Goal: Task Accomplishment & Management: Use online tool/utility

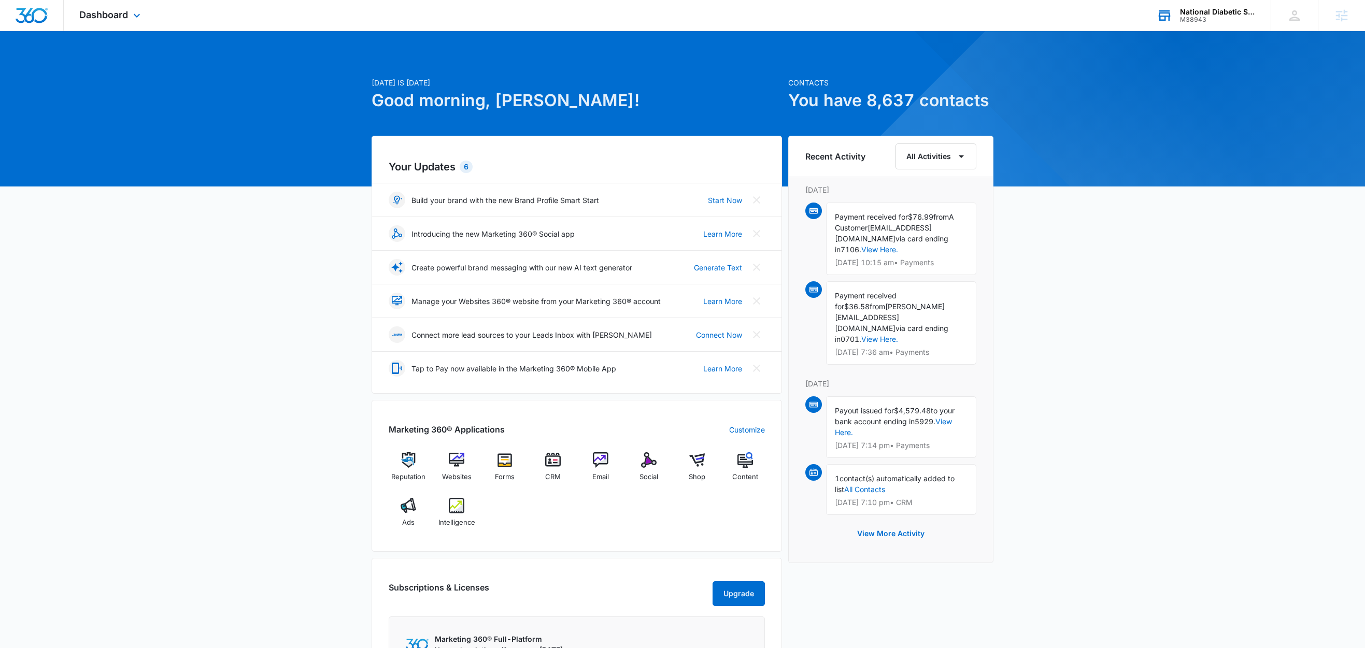
click at [1236, 9] on div "National Diabetic Supply" at bounding box center [1218, 12] width 76 height 8
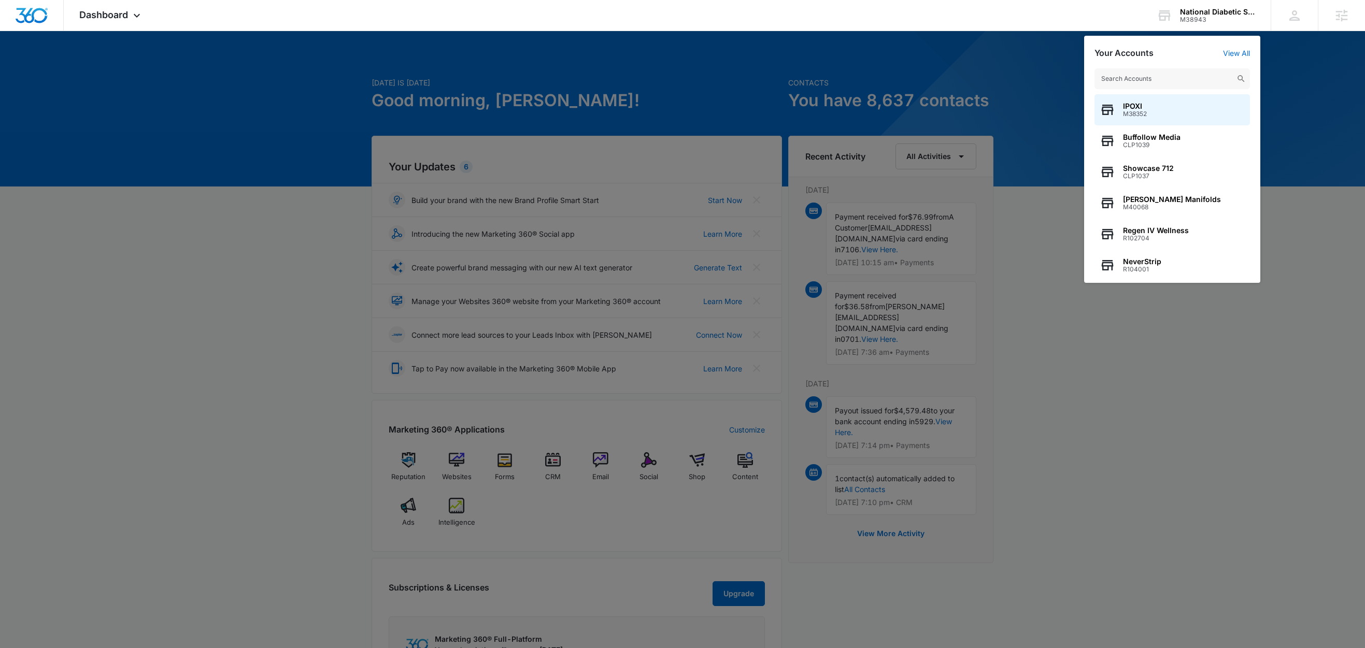
click at [1315, 67] on div at bounding box center [682, 324] width 1365 height 648
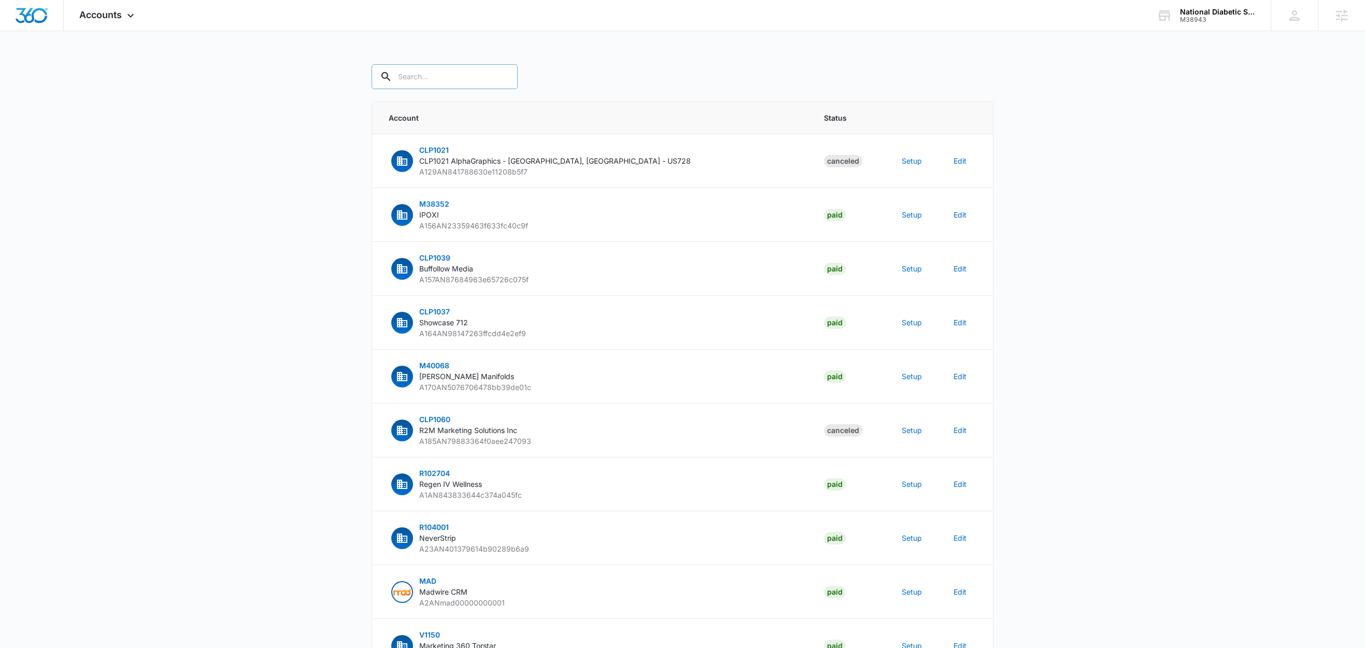
click at [428, 74] on input "text" at bounding box center [445, 76] width 146 height 25
paste input "M38943"
type input "M38943"
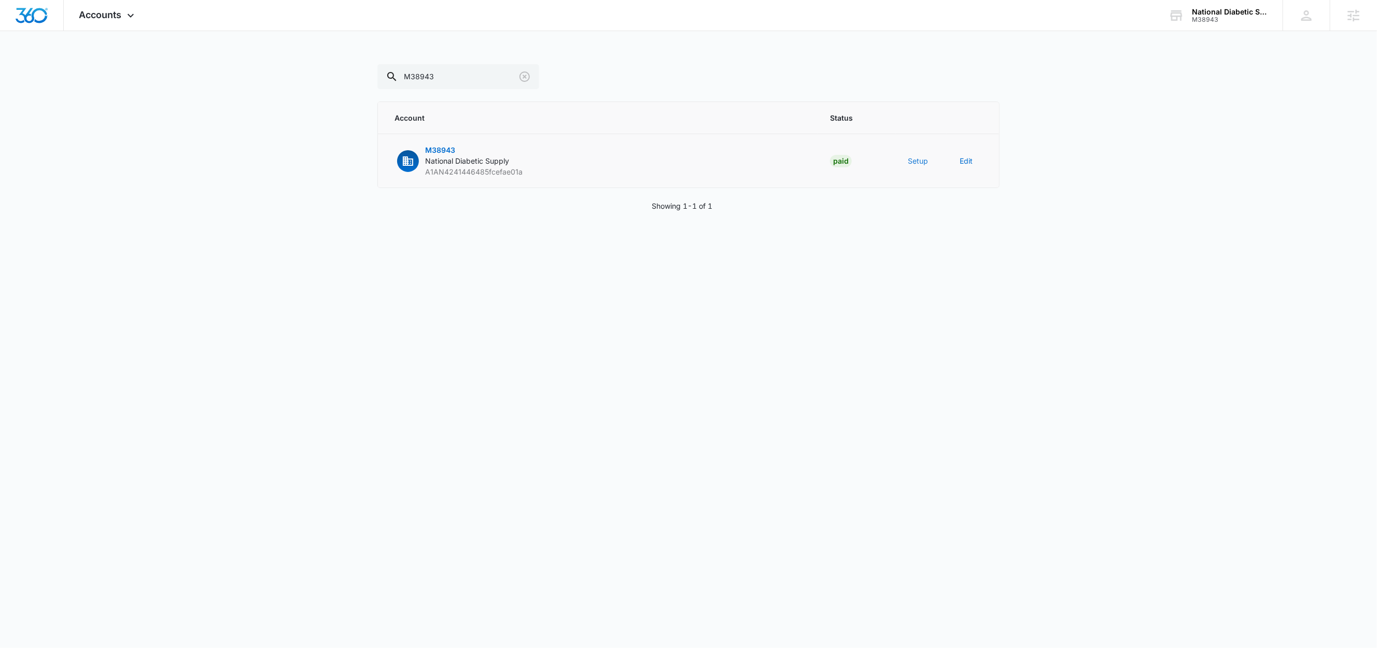
click at [917, 159] on button "Setup" at bounding box center [918, 160] width 20 height 11
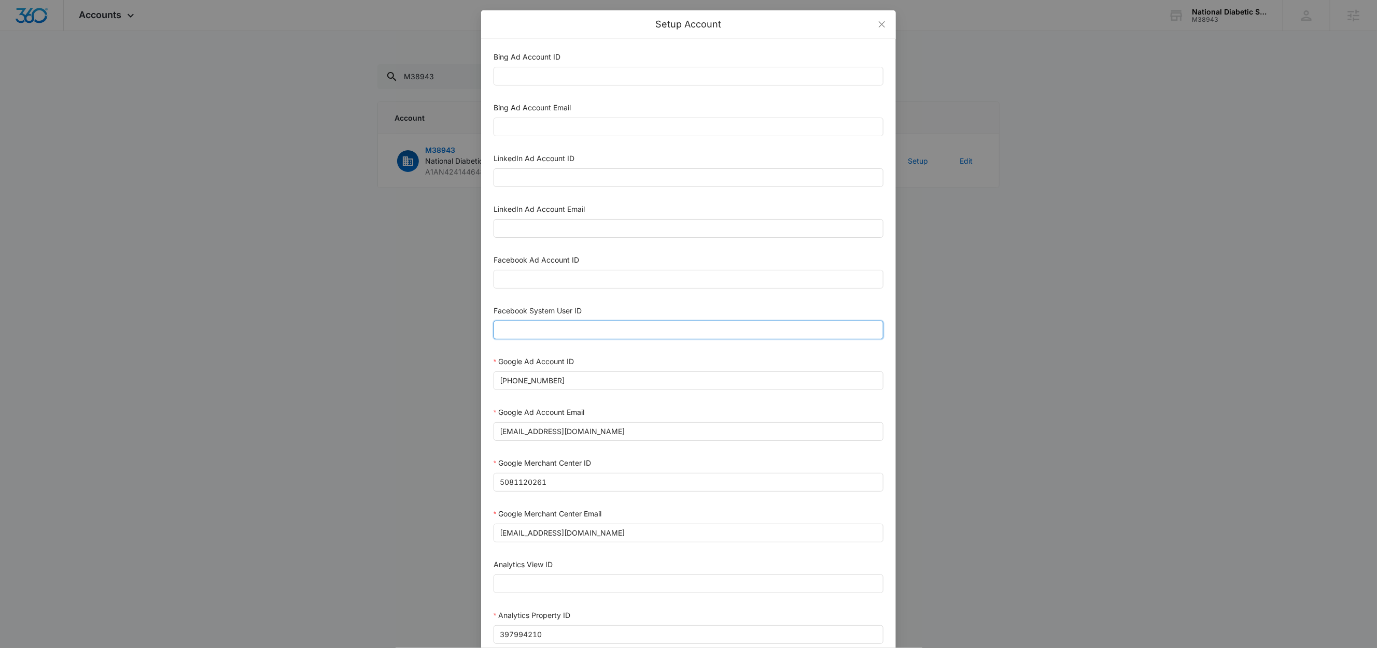
click at [603, 334] on input "Facebook System User ID" at bounding box center [688, 330] width 390 height 19
type input "1023954259108897"
click at [547, 275] on input "Facebook Ad Account ID" at bounding box center [688, 279] width 390 height 19
paste input "1318023626400440"
type input "1318023626400440"
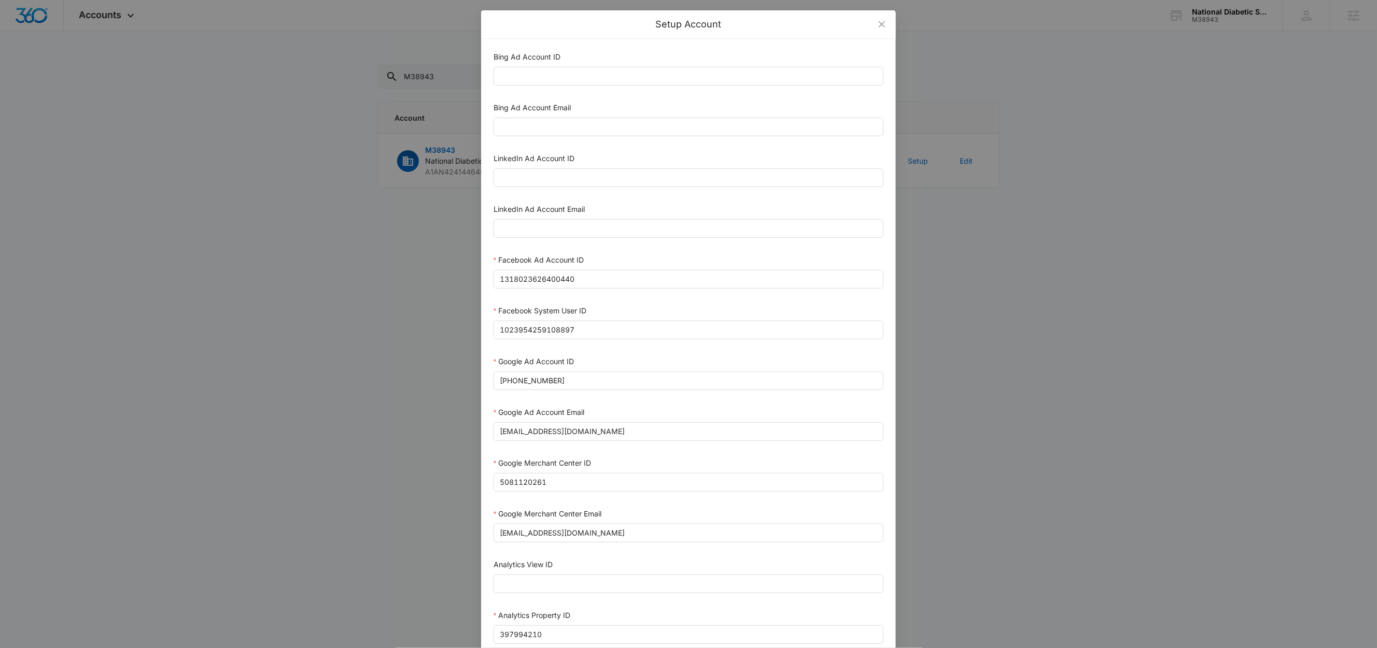
click at [636, 263] on div "Facebook Ad Account ID" at bounding box center [688, 262] width 390 height 16
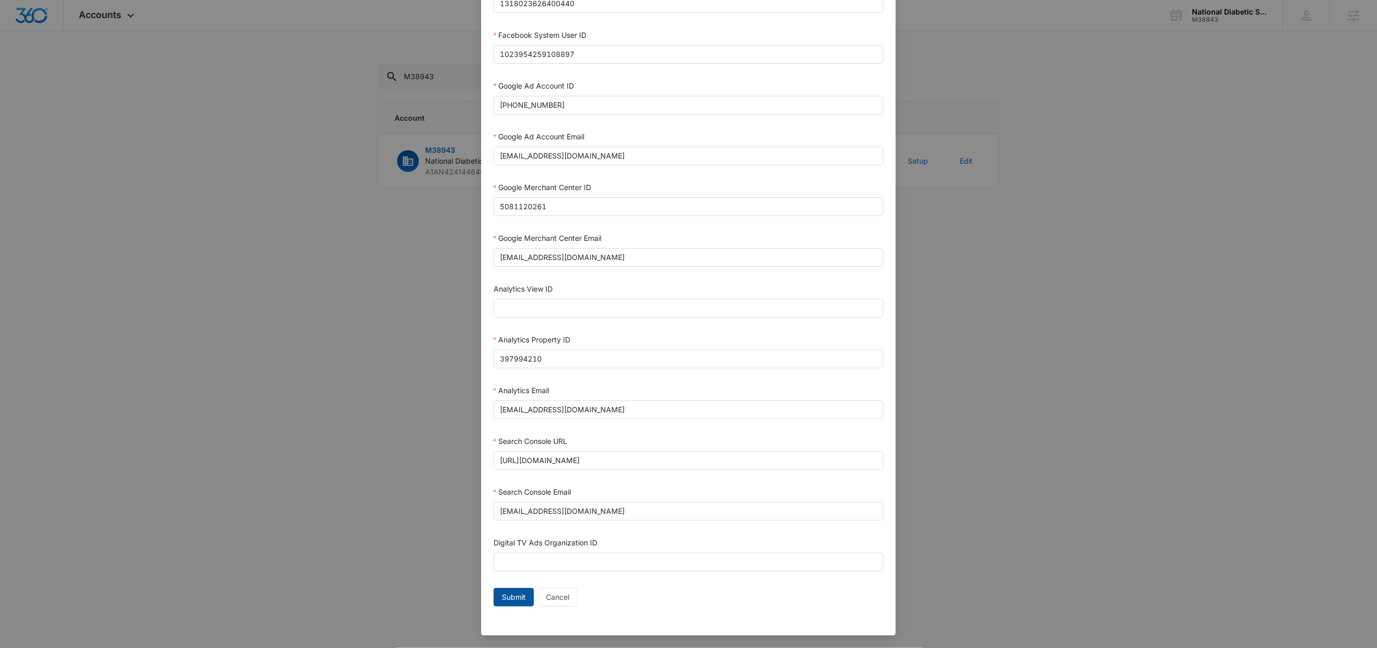
click at [515, 602] on span "Submit" at bounding box center [514, 597] width 24 height 11
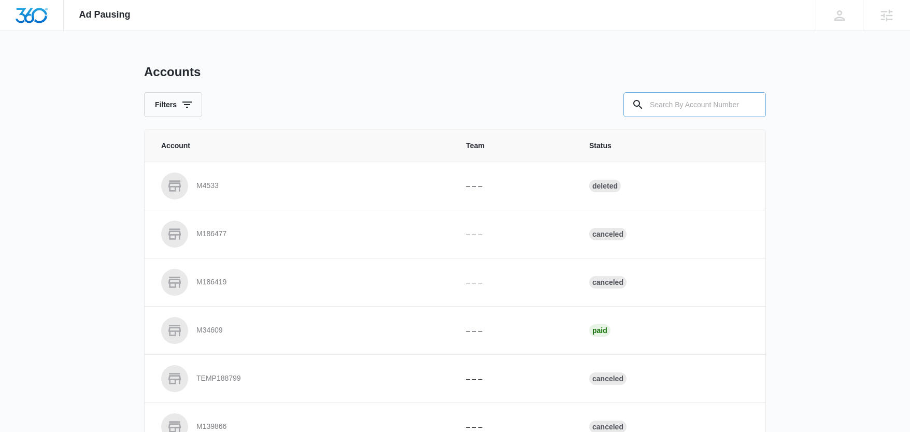
click at [720, 96] on input "text" at bounding box center [695, 104] width 143 height 25
paste input "M38943"
type input "M38943"
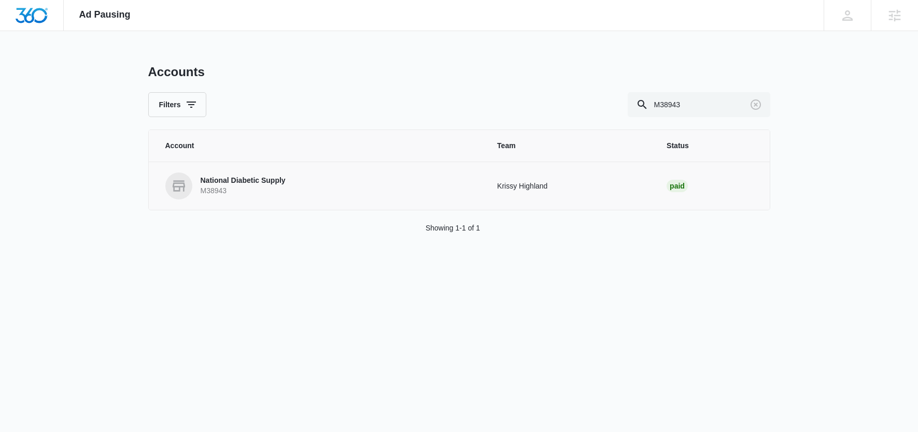
click at [280, 179] on p "National Diabetic Supply" at bounding box center [243, 181] width 85 height 10
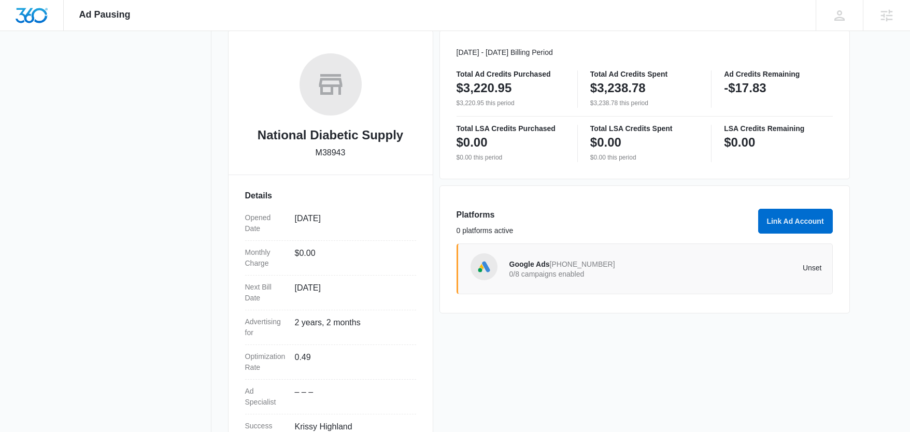
scroll to position [135, 0]
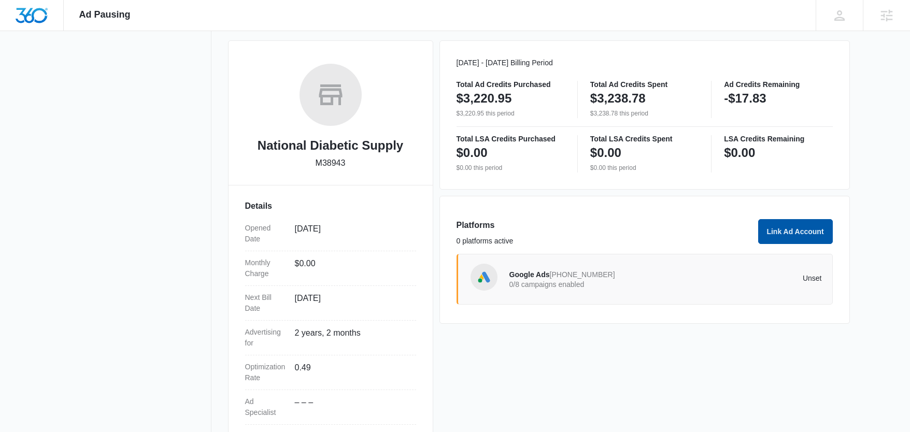
click at [778, 235] on button "Link Ad Account" at bounding box center [795, 231] width 75 height 25
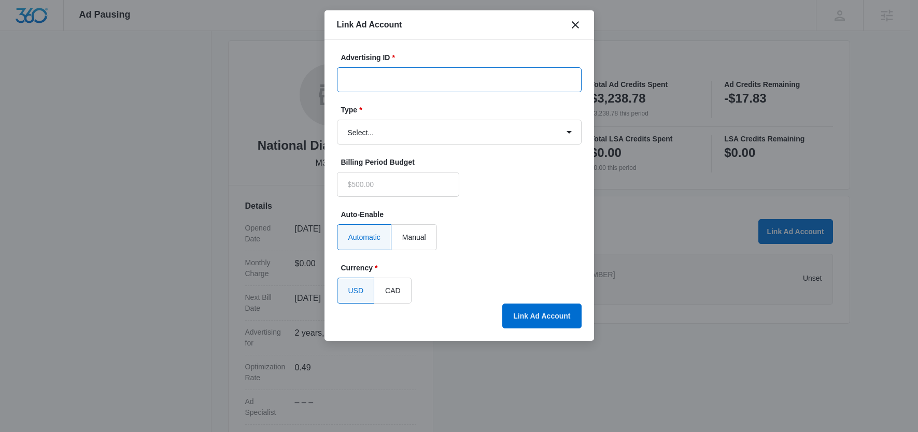
click at [377, 84] on input "Advertising ID *" at bounding box center [459, 79] width 245 height 25
paste input "1318023626400440"
type input "1318023626400440"
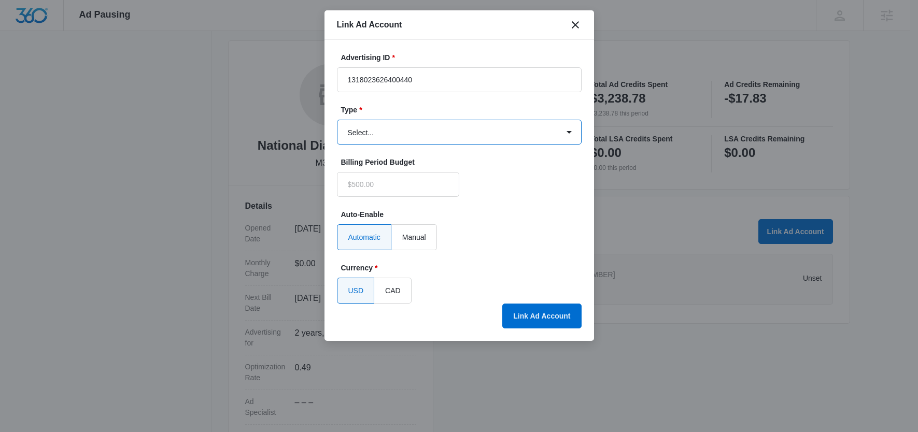
click at [370, 128] on select "Select... Bing Ads Facebook Ads Google Ads" at bounding box center [459, 132] width 245 height 25
type input "$0.00"
select select "facebook"
click at [337, 120] on select "Select... Bing Ads Facebook Ads Google Ads" at bounding box center [459, 132] width 245 height 25
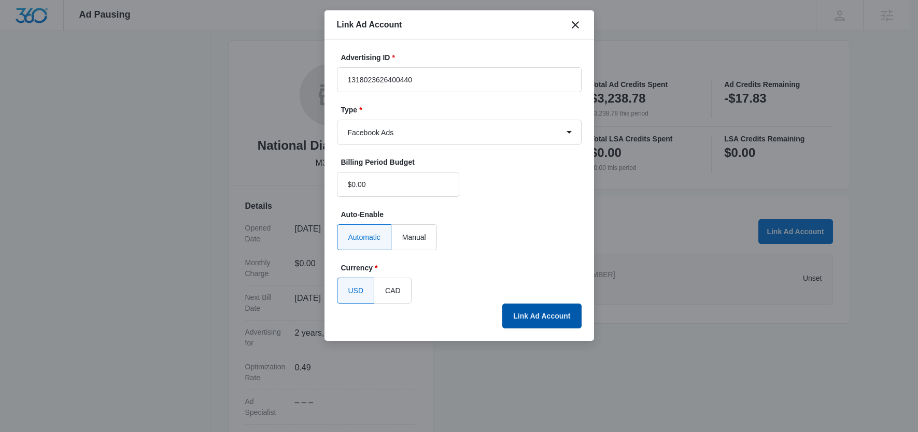
click at [532, 312] on button "Link Ad Account" at bounding box center [541, 316] width 79 height 25
